Goal: Find specific page/section: Find specific page/section

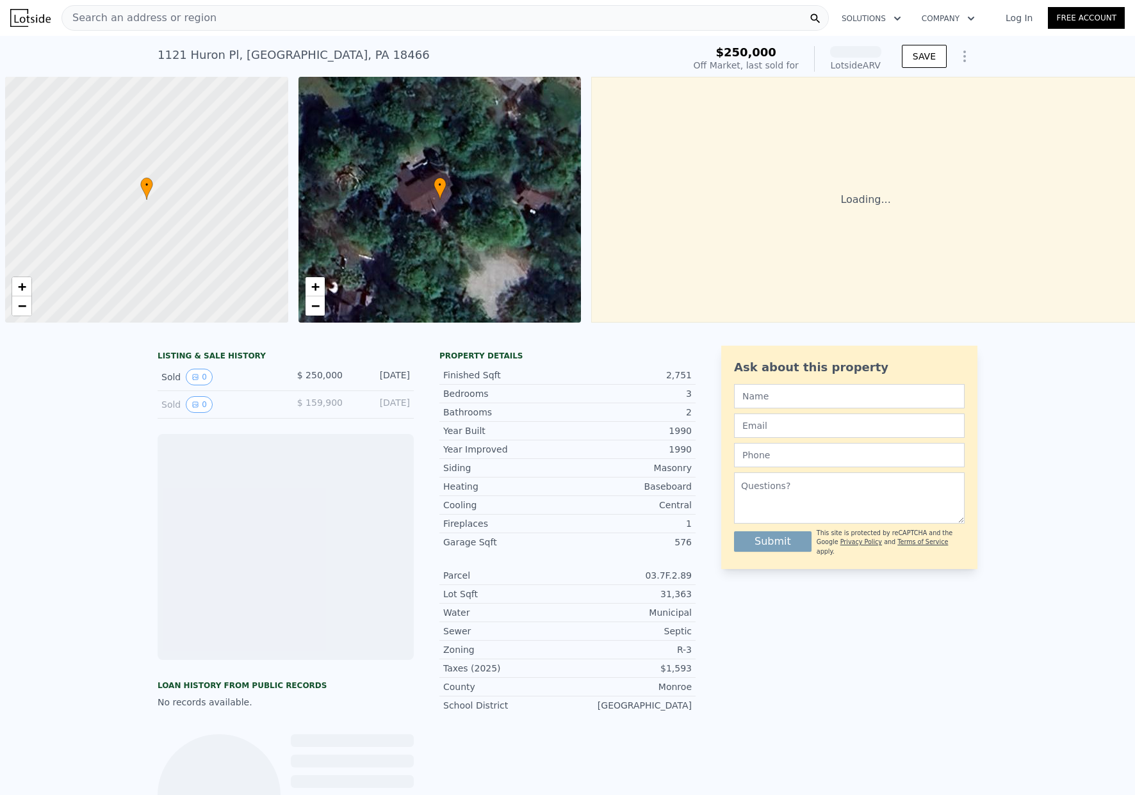
scroll to position [0, 5]
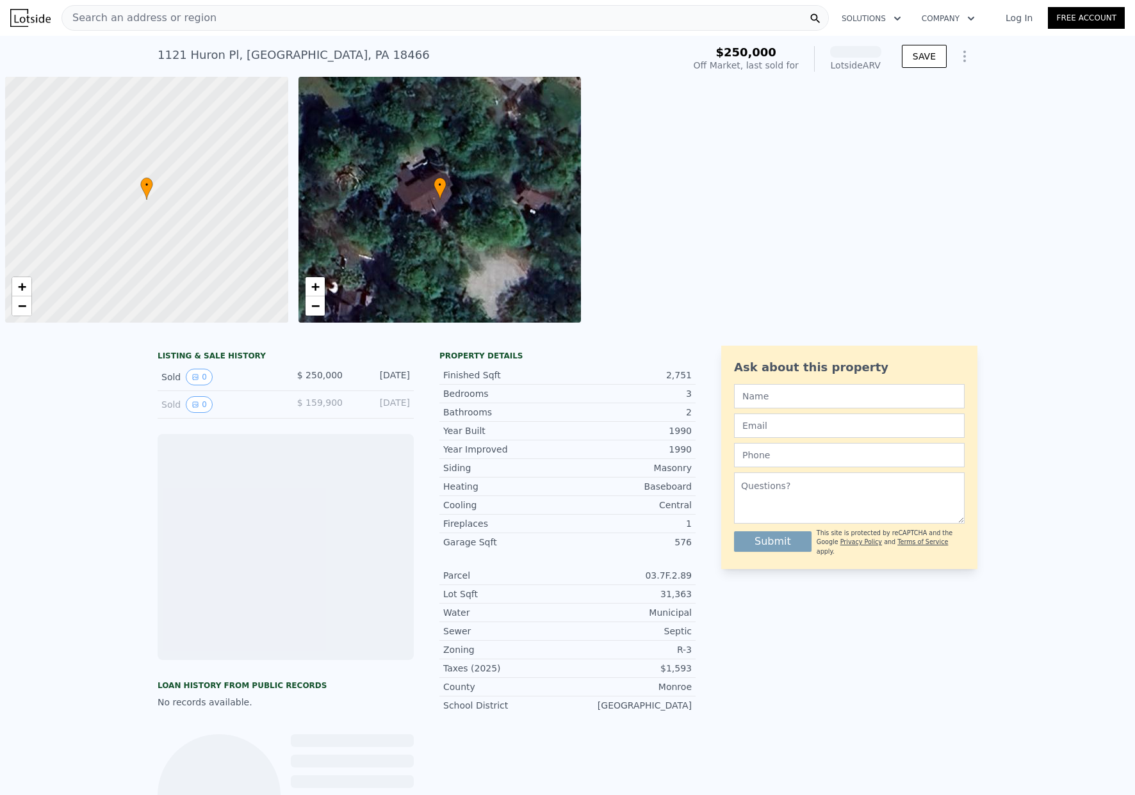
scroll to position [0, 5]
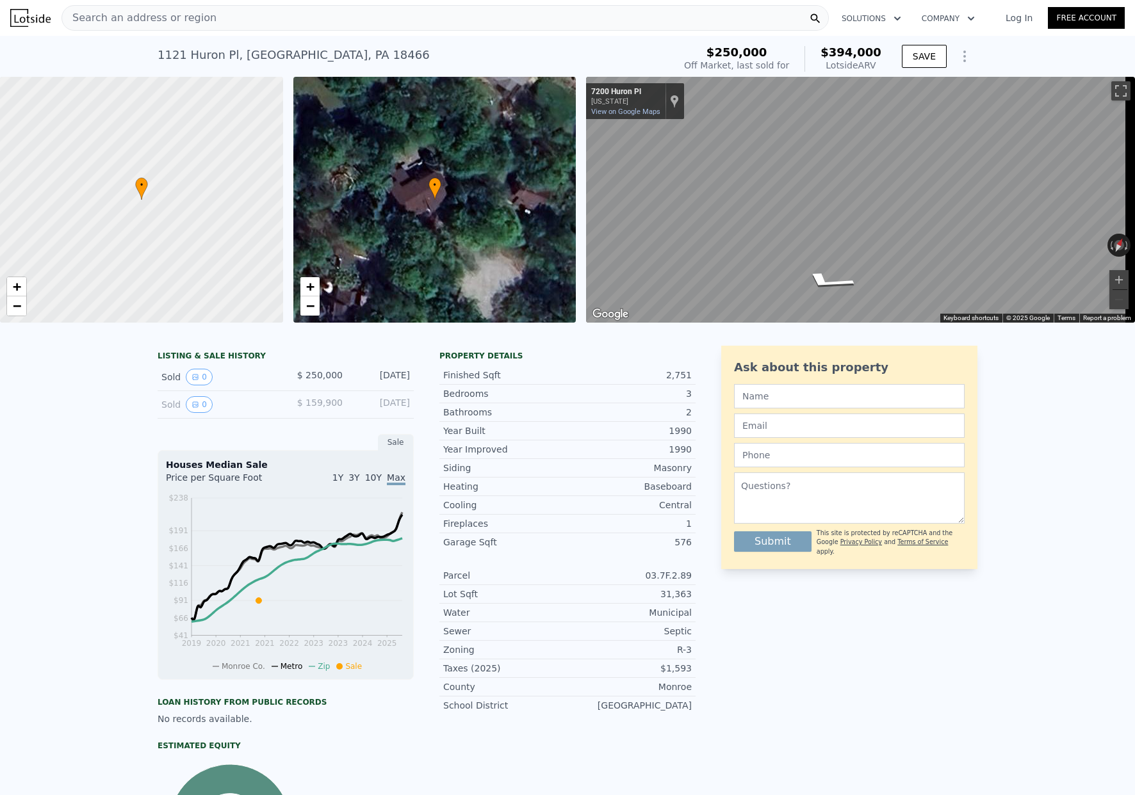
click at [402, 10] on div "Search an address or region" at bounding box center [444, 18] width 767 height 26
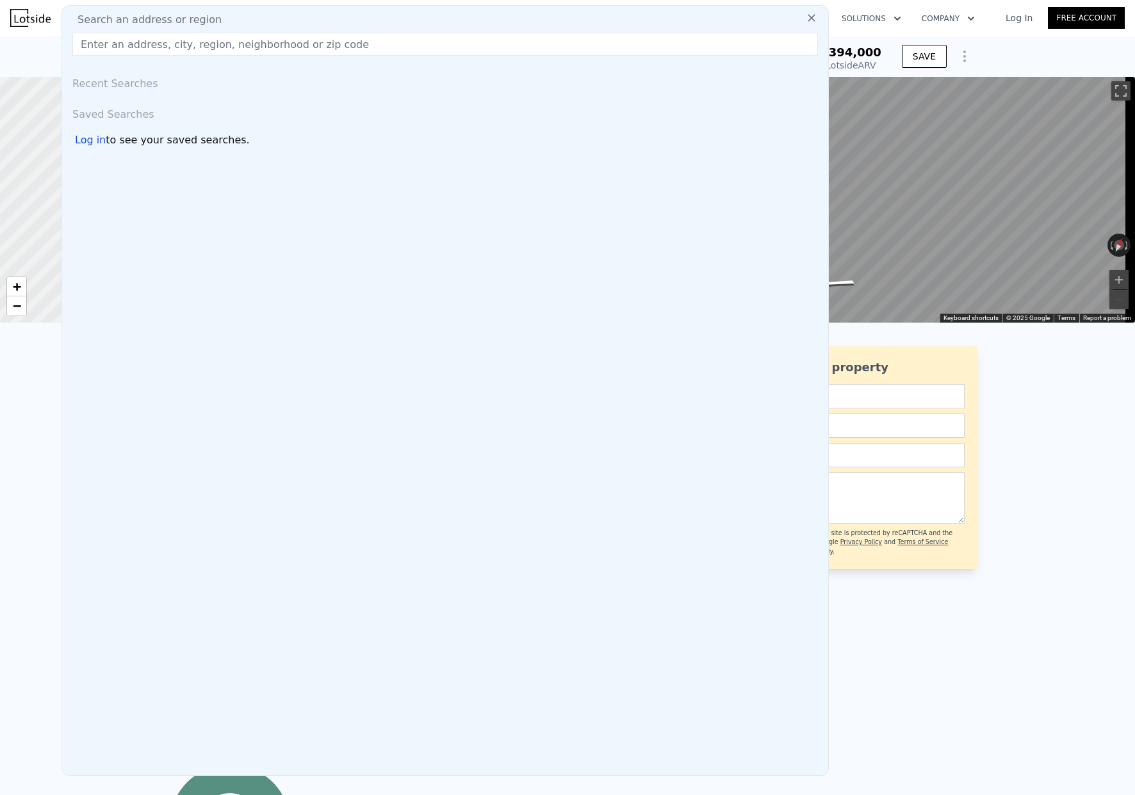
click at [400, 17] on div "Search an address or region" at bounding box center [445, 19] width 756 height 15
click at [393, 37] on input "text" at bounding box center [444, 44] width 745 height 23
paste input "[STREET_ADDRESS][PERSON_NAME]"
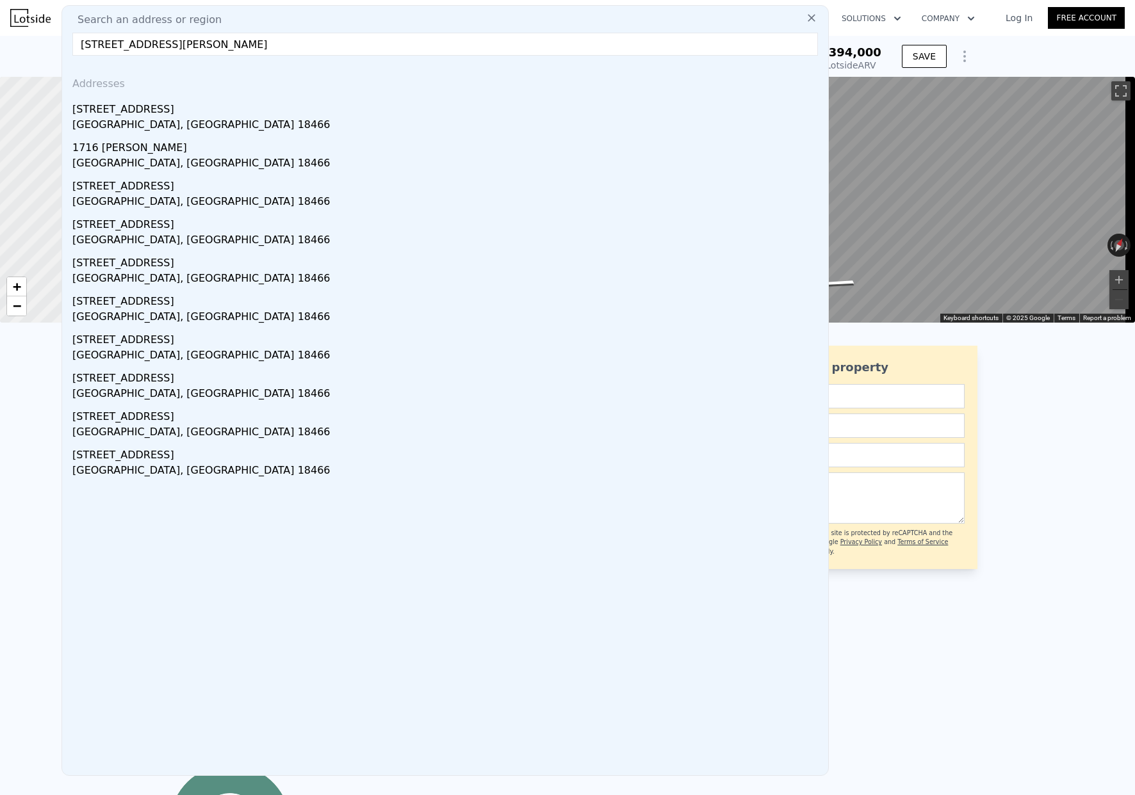
click at [190, 43] on input "[STREET_ADDRESS][PERSON_NAME]" at bounding box center [444, 44] width 745 height 23
drag, startPoint x: 170, startPoint y: 45, endPoint x: 80, endPoint y: 48, distance: 89.7
click at [80, 48] on input "[STREET_ADDRESS][PERSON_NAME]" at bounding box center [444, 44] width 745 height 23
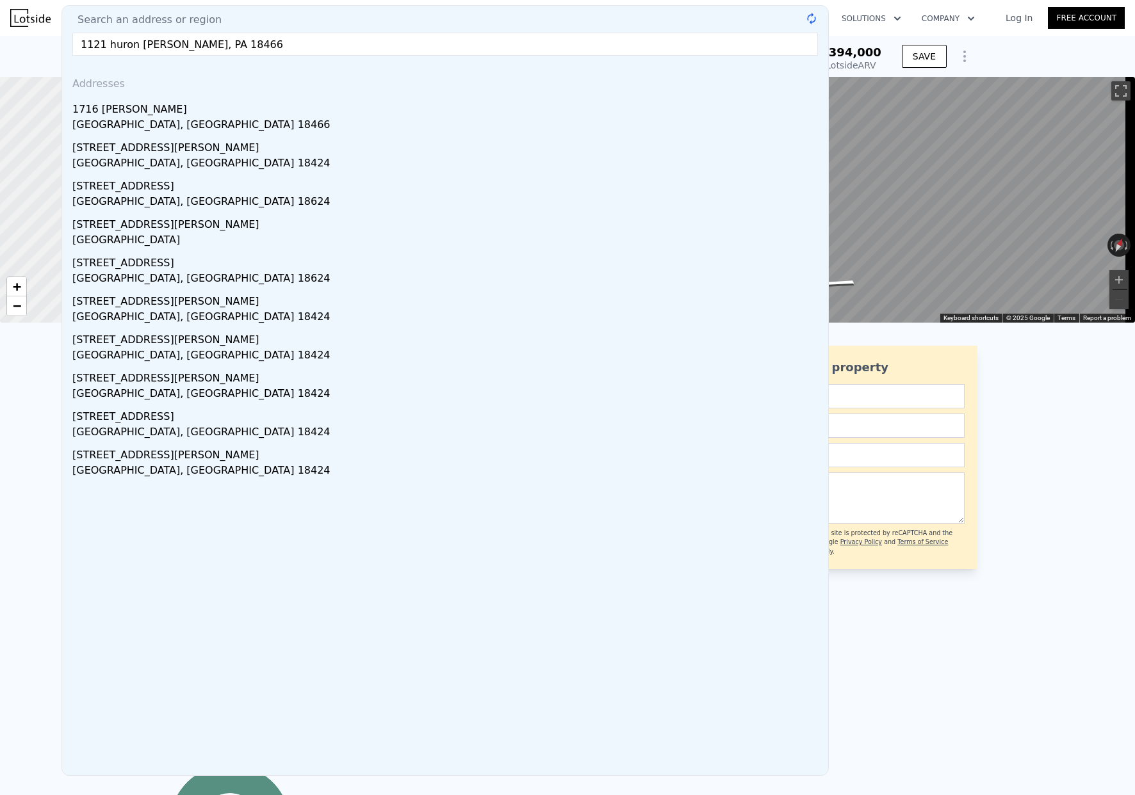
type input "1121 huron [PERSON_NAME], PA 18466"
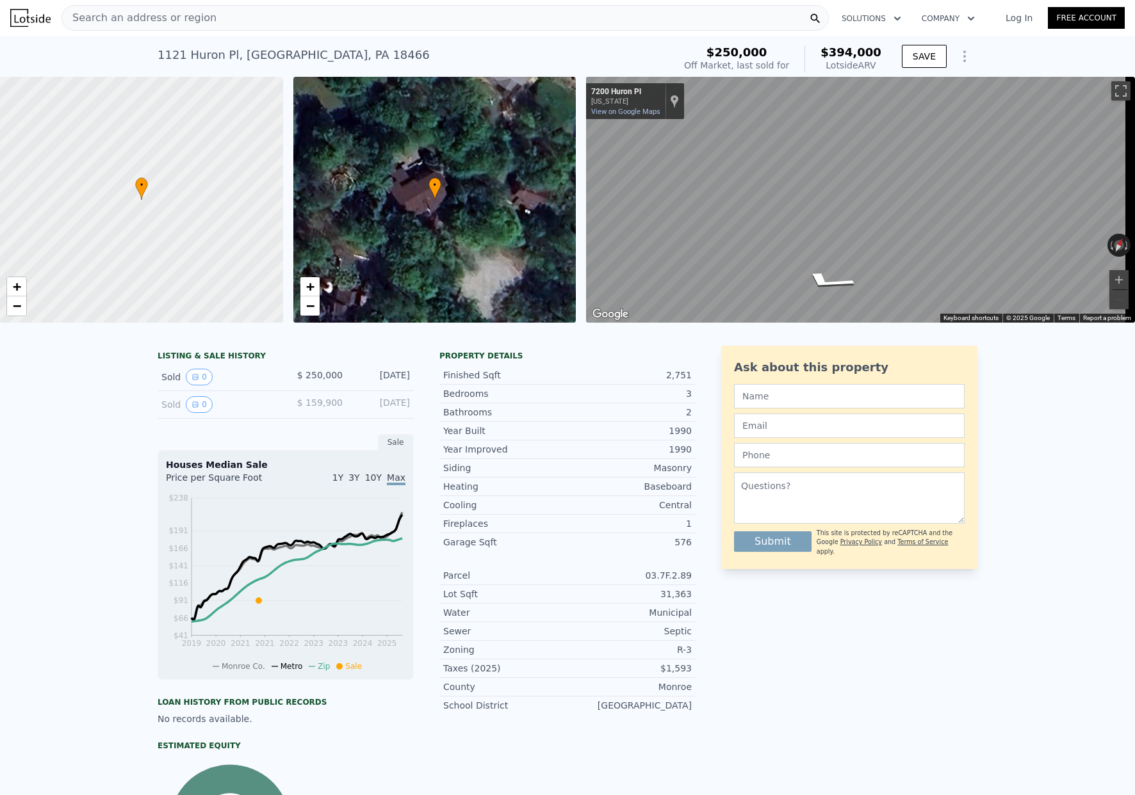
click at [280, 24] on div "Search an address or region" at bounding box center [444, 18] width 767 height 26
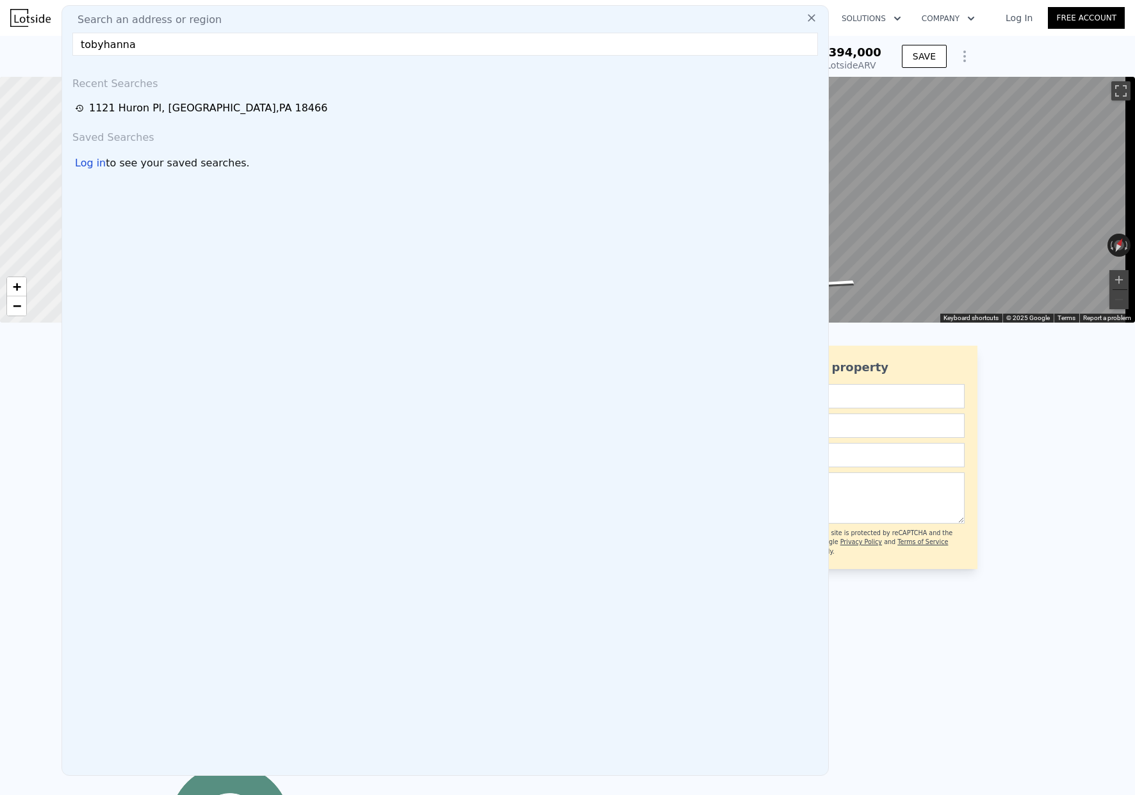
click at [165, 33] on input "tobyhanna" at bounding box center [444, 44] width 745 height 23
paste input "T"
click at [167, 44] on input "Tobyhanna" at bounding box center [444, 44] width 745 height 23
drag, startPoint x: 129, startPoint y: 44, endPoint x: 39, endPoint y: 44, distance: 89.6
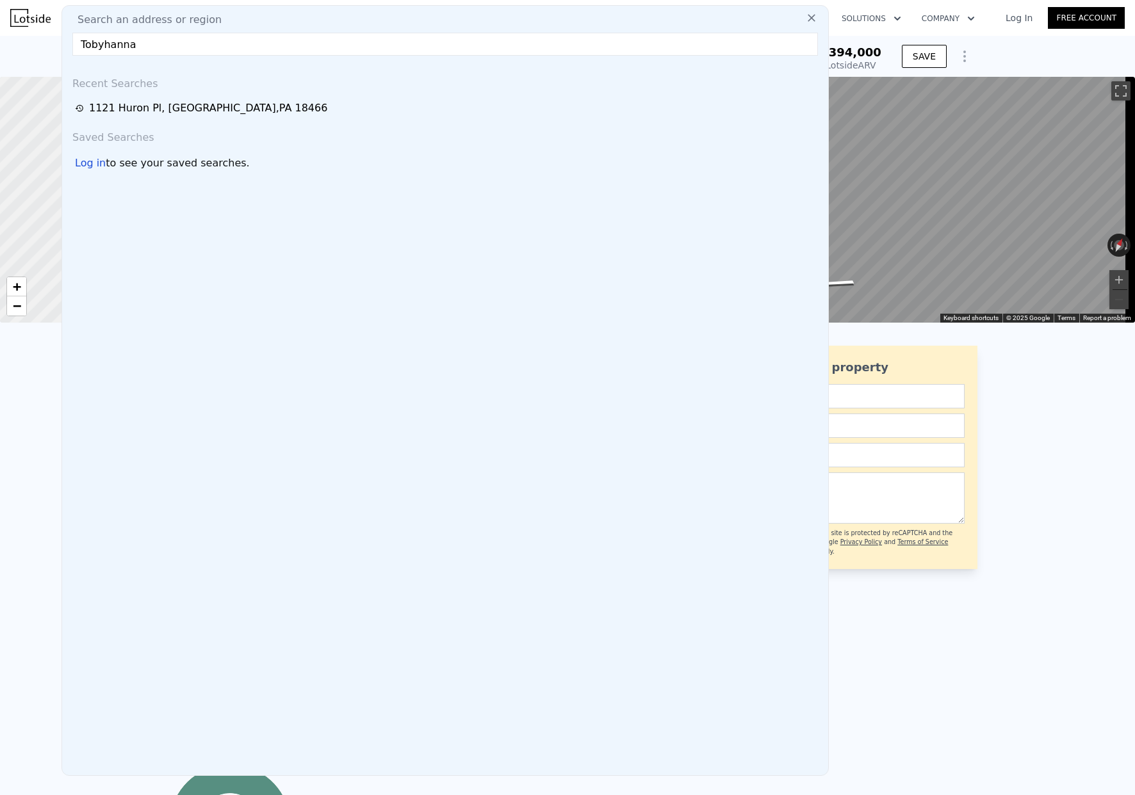
paste input "[STREET_ADDRESS]"
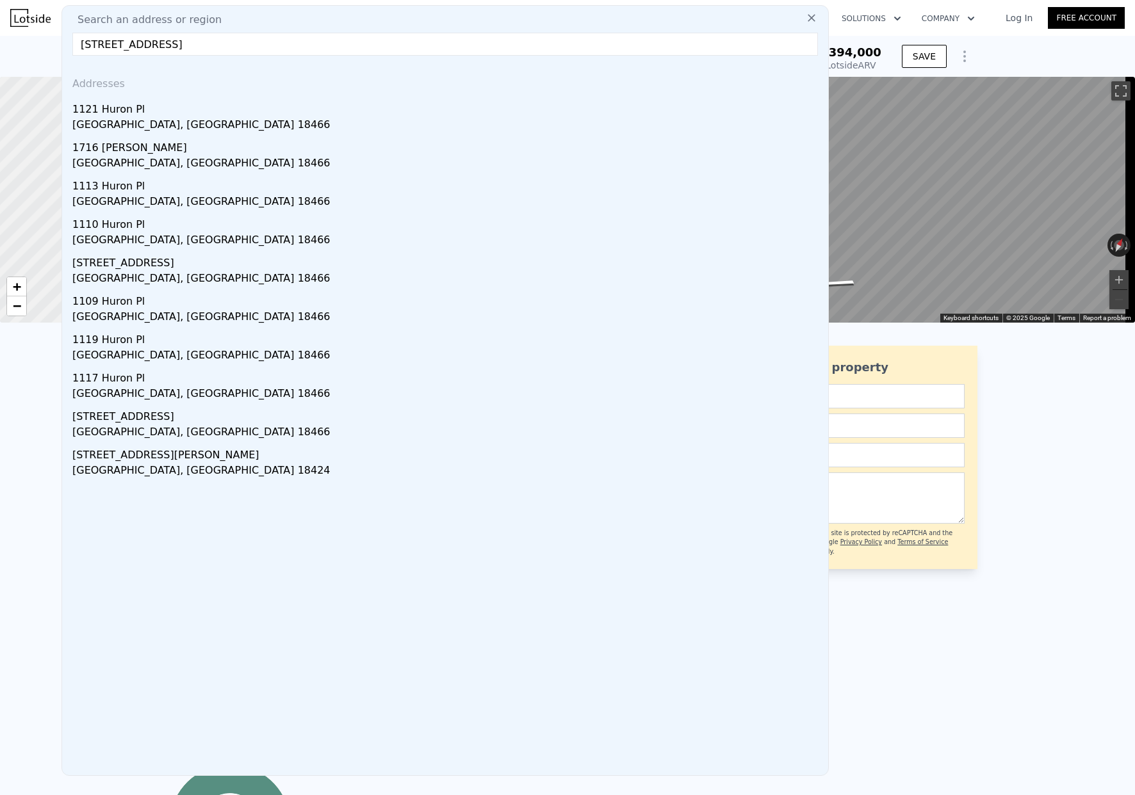
drag, startPoint x: 254, startPoint y: 47, endPoint x: 204, endPoint y: 41, distance: 50.4
click at [214, 45] on input "[STREET_ADDRESS]" at bounding box center [444, 44] width 745 height 23
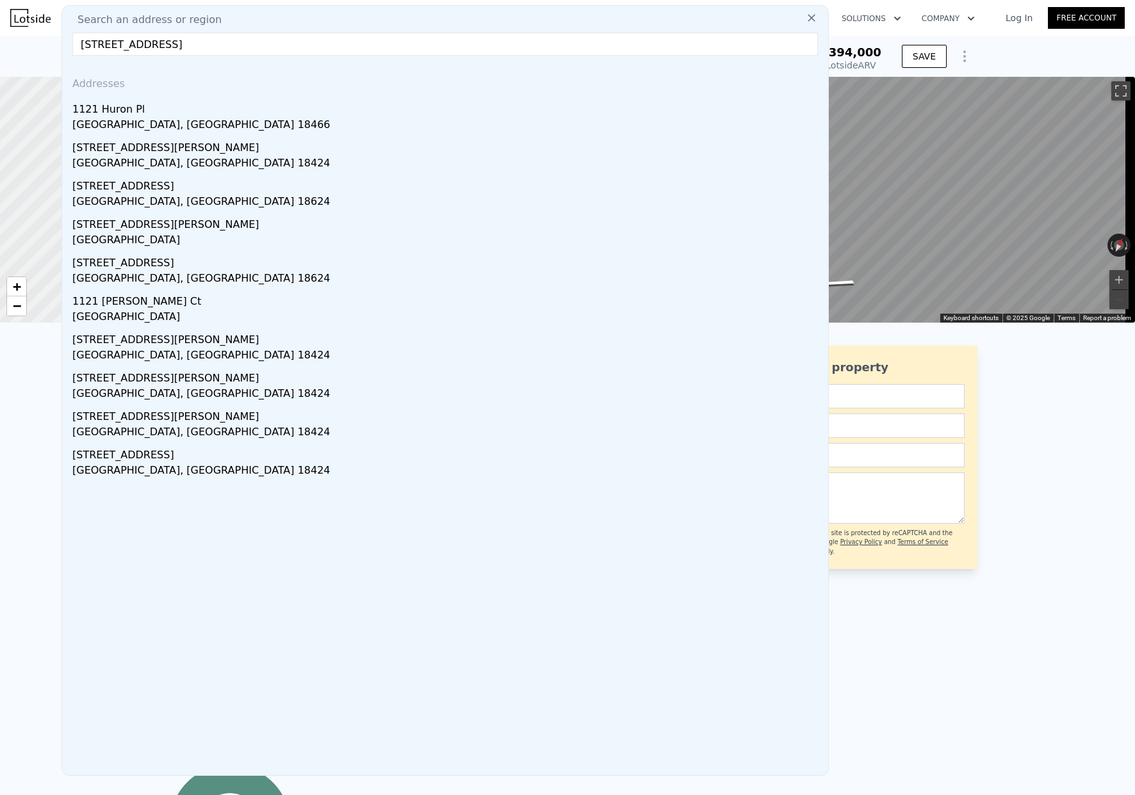
drag, startPoint x: 150, startPoint y: 45, endPoint x: 60, endPoint y: 38, distance: 91.2
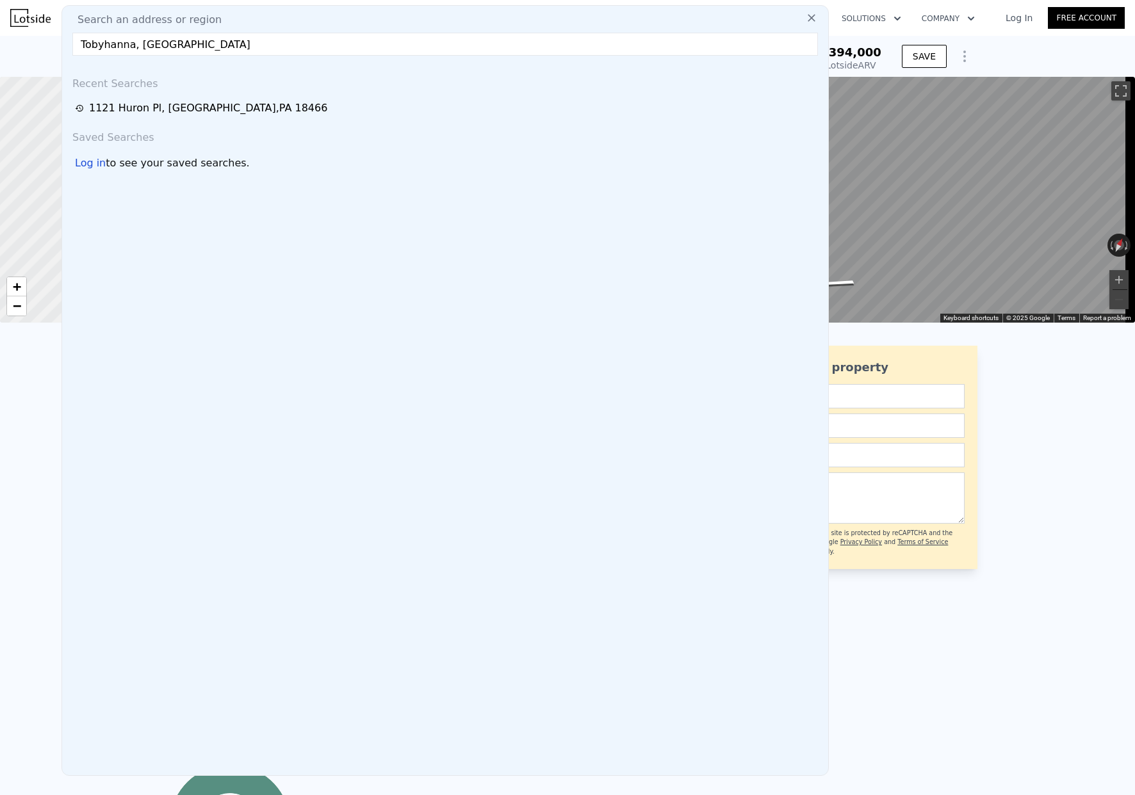
click at [601, 49] on input "Tobyhanna, [GEOGRAPHIC_DATA]" at bounding box center [444, 44] width 745 height 23
type input "Tobyhanna, [GEOGRAPHIC_DATA]"
